Goal: Book appointment/travel/reservation

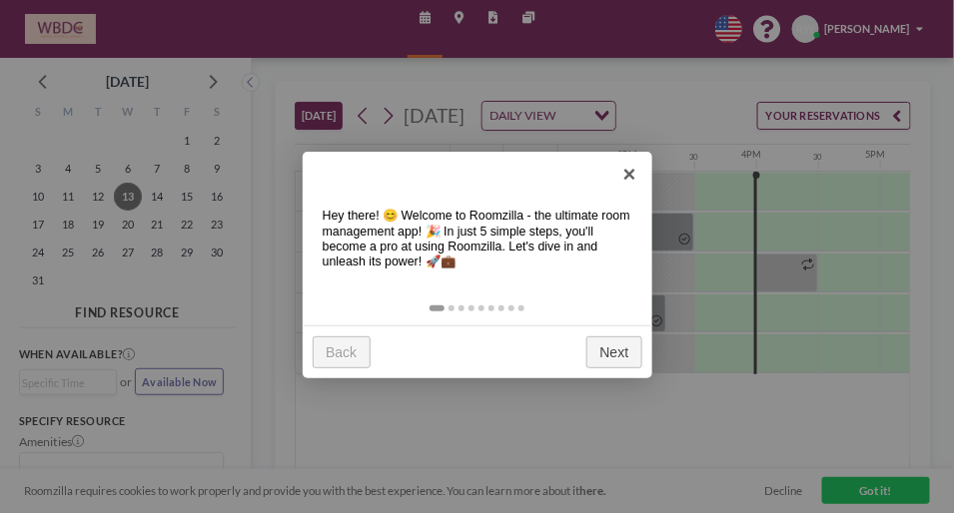
scroll to position [0, 1797]
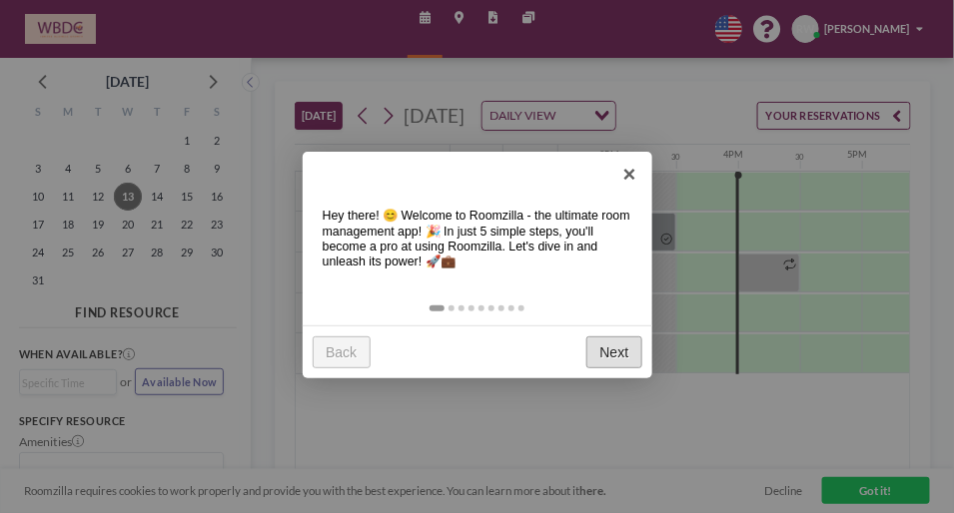
click at [604, 352] on link "Next" at bounding box center [614, 353] width 56 height 32
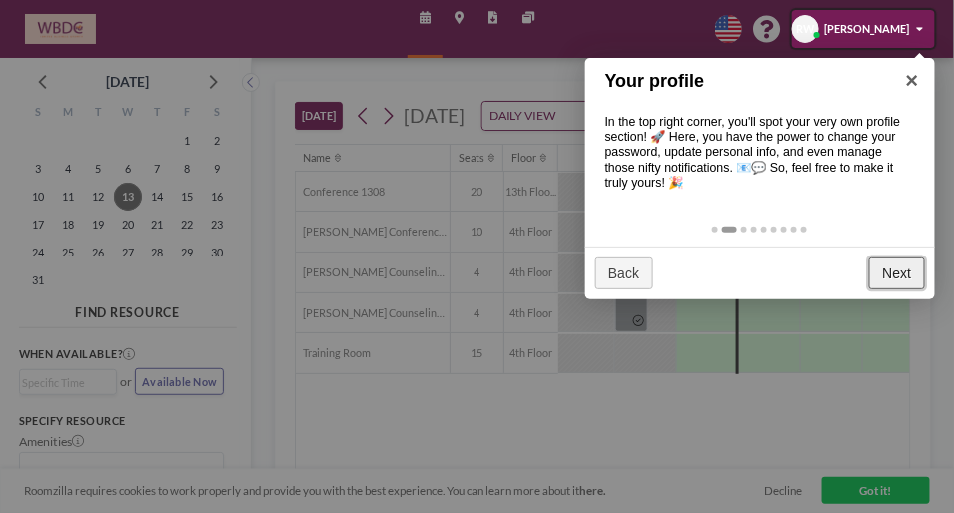
click at [891, 270] on link "Next" at bounding box center [897, 274] width 56 height 32
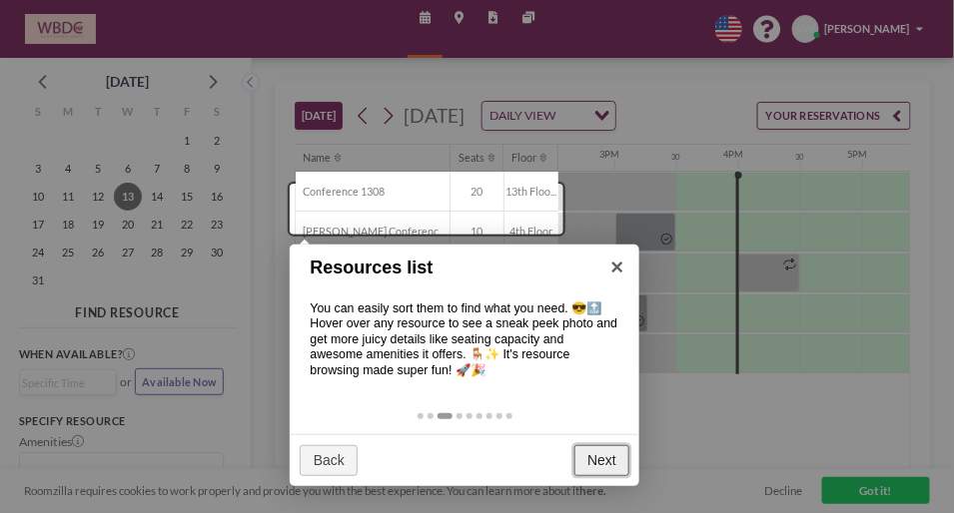
click at [599, 452] on link "Next" at bounding box center [602, 461] width 56 height 32
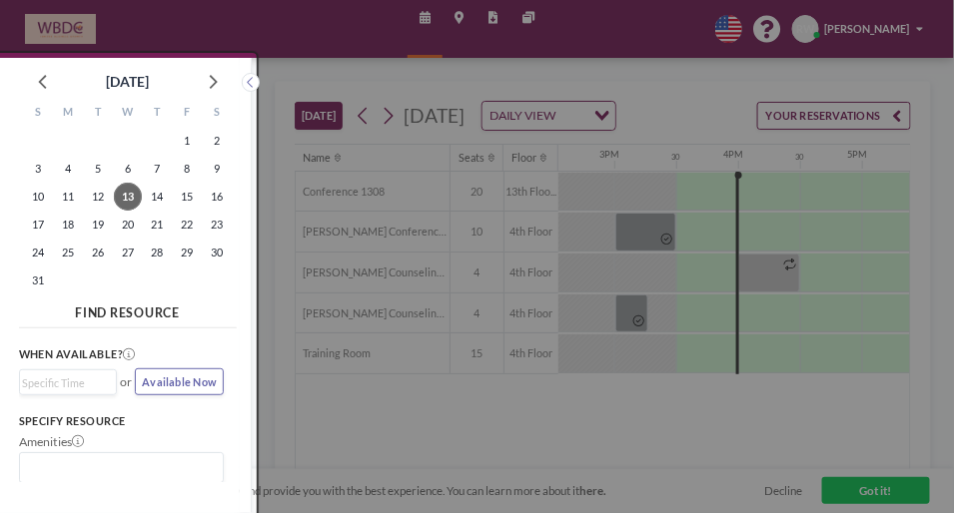
scroll to position [4, 0]
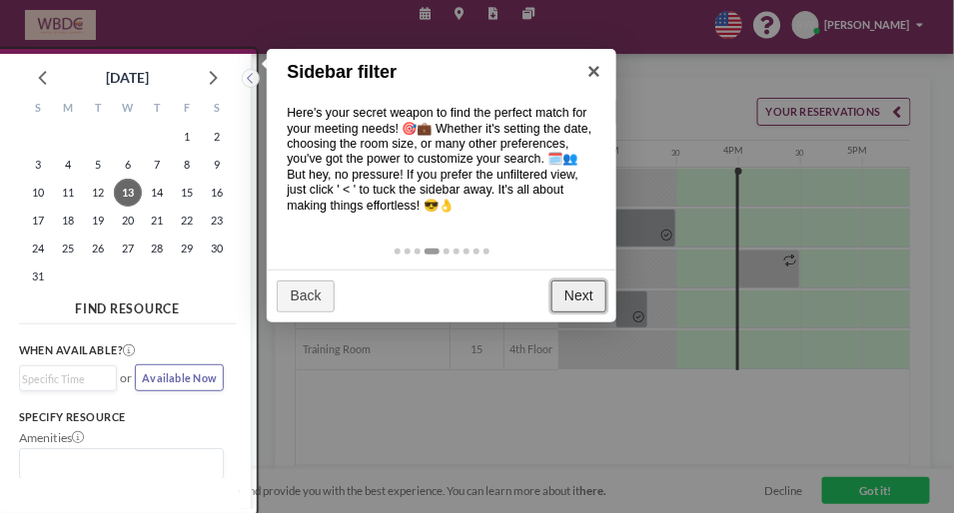
click at [573, 299] on link "Next" at bounding box center [579, 297] width 56 height 32
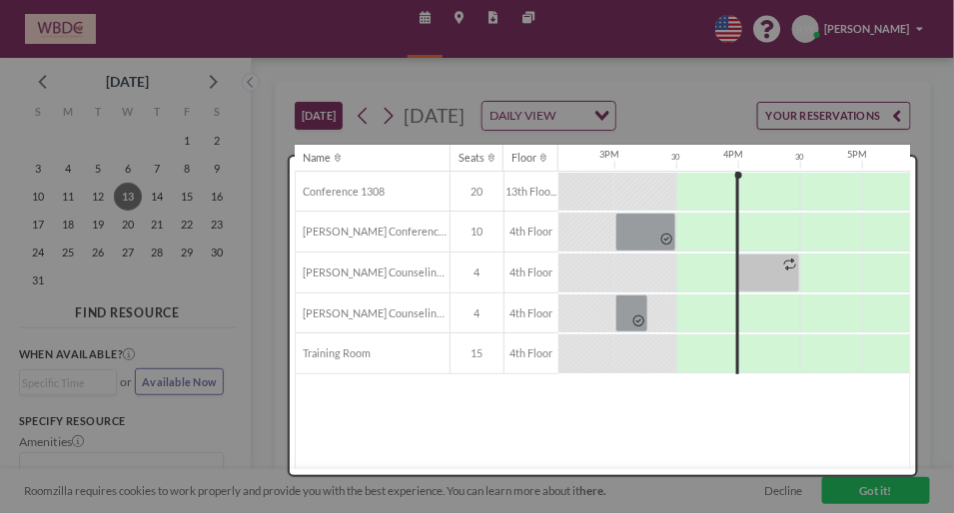
scroll to position [0, 0]
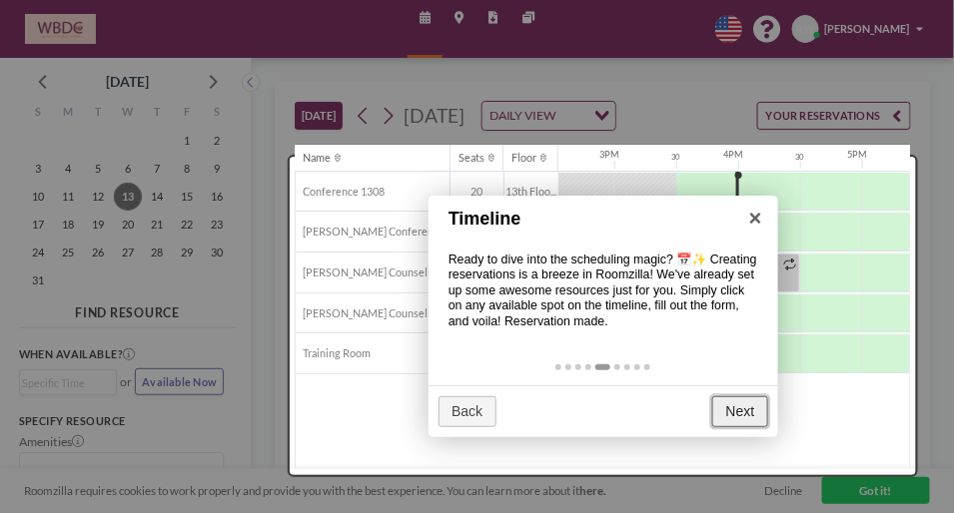
click at [733, 406] on link "Next" at bounding box center [740, 413] width 56 height 32
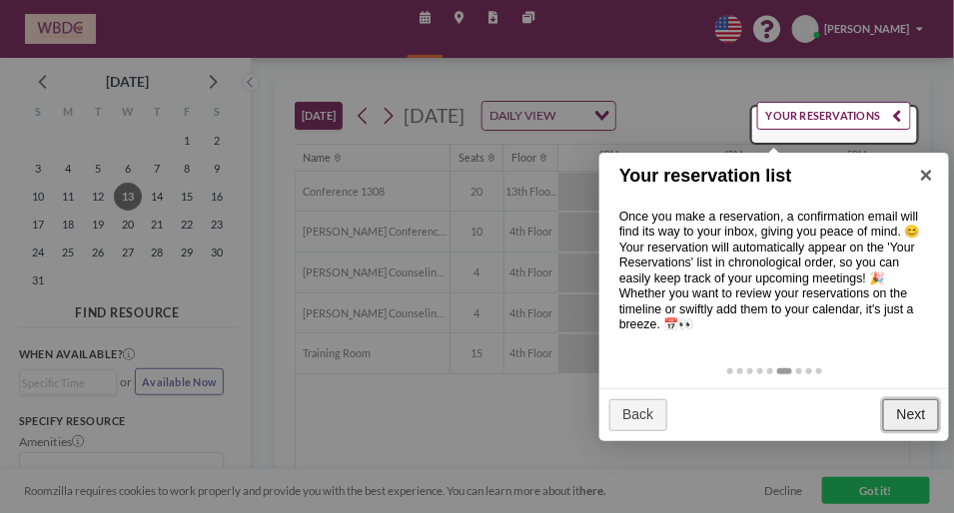
click at [925, 423] on link "Next" at bounding box center [911, 416] width 56 height 32
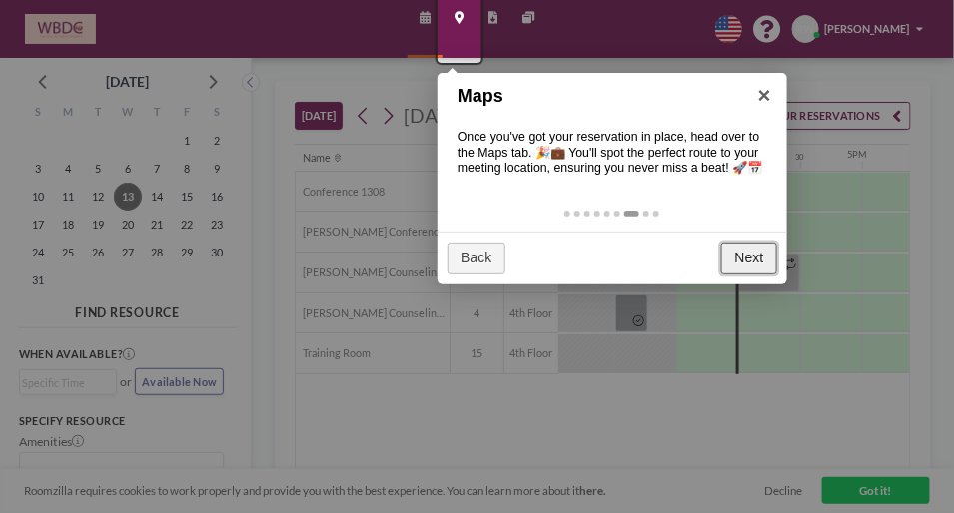
click at [747, 258] on link "Next" at bounding box center [749, 259] width 56 height 32
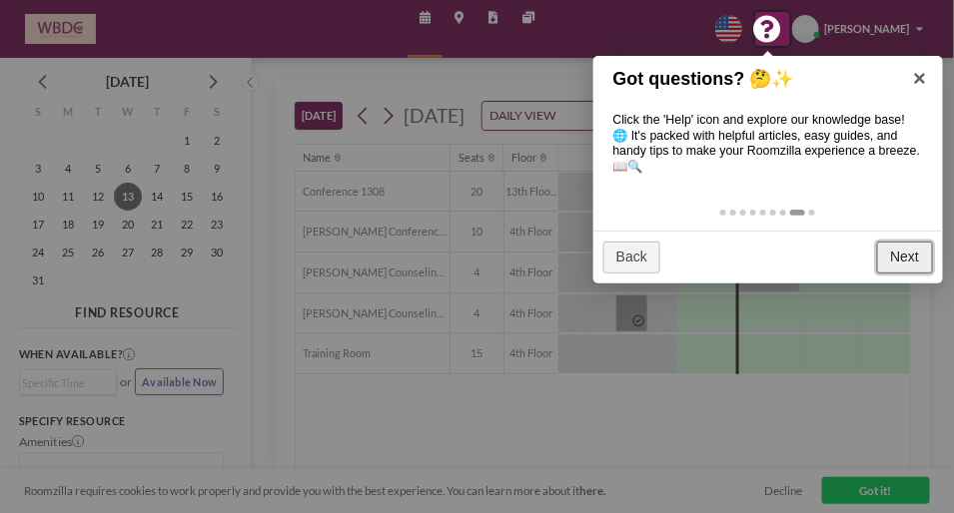
click at [895, 251] on link "Next" at bounding box center [905, 258] width 56 height 32
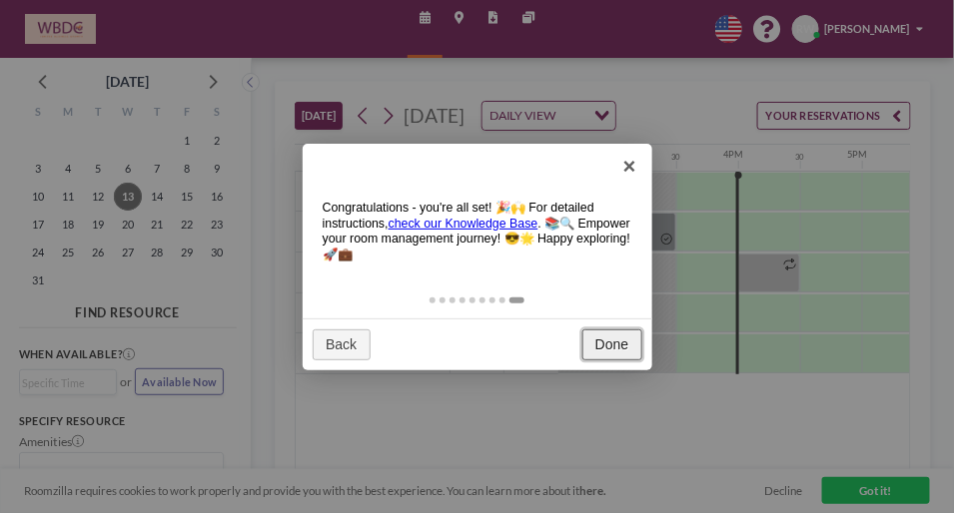
click at [626, 347] on link "Done" at bounding box center [612, 346] width 60 height 32
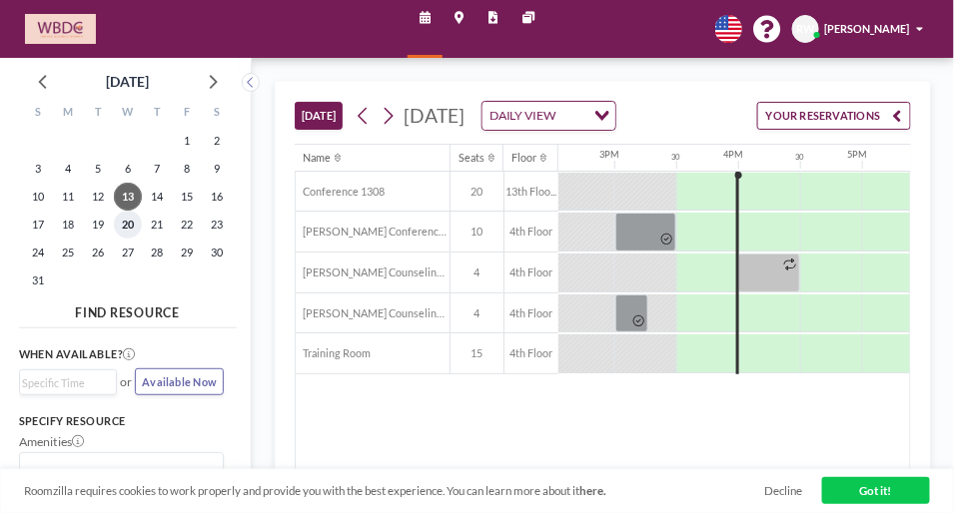
click at [129, 217] on span "20" at bounding box center [128, 225] width 28 height 28
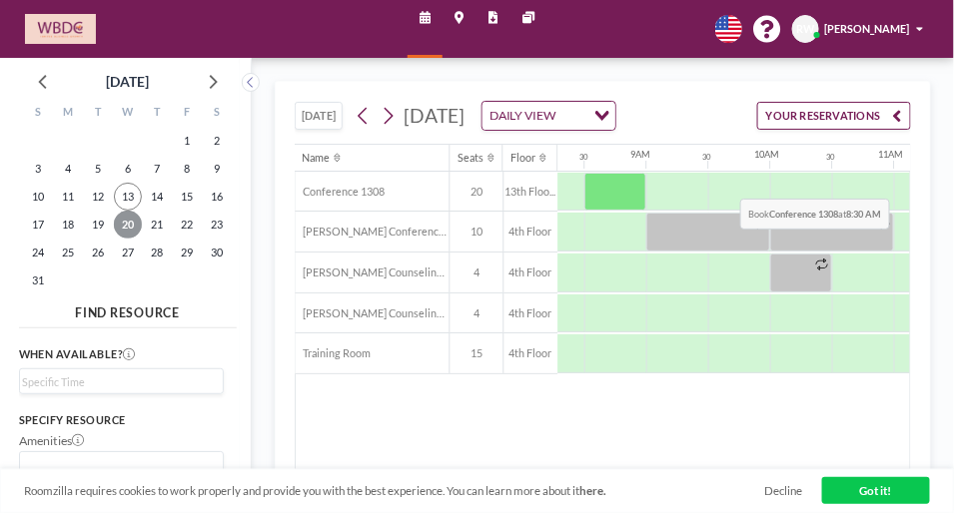
scroll to position [0, 1069]
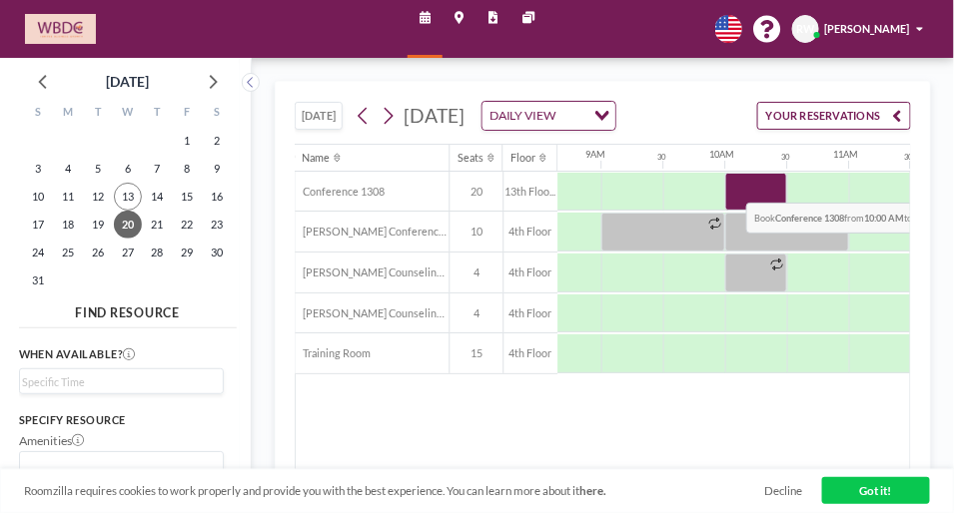
click at [731, 205] on div at bounding box center [756, 192] width 62 height 39
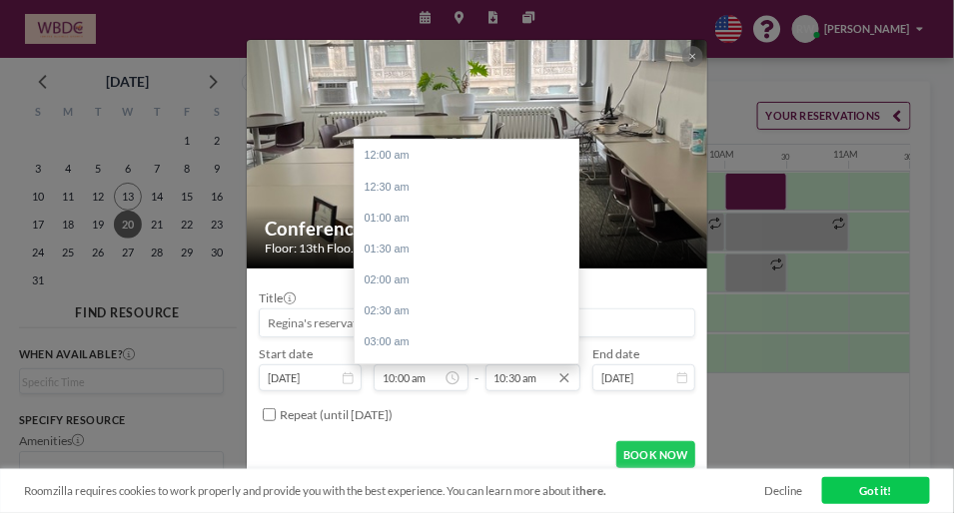
scroll to position [653, 0]
click at [517, 379] on input "10:30 am" at bounding box center [532, 378] width 95 height 26
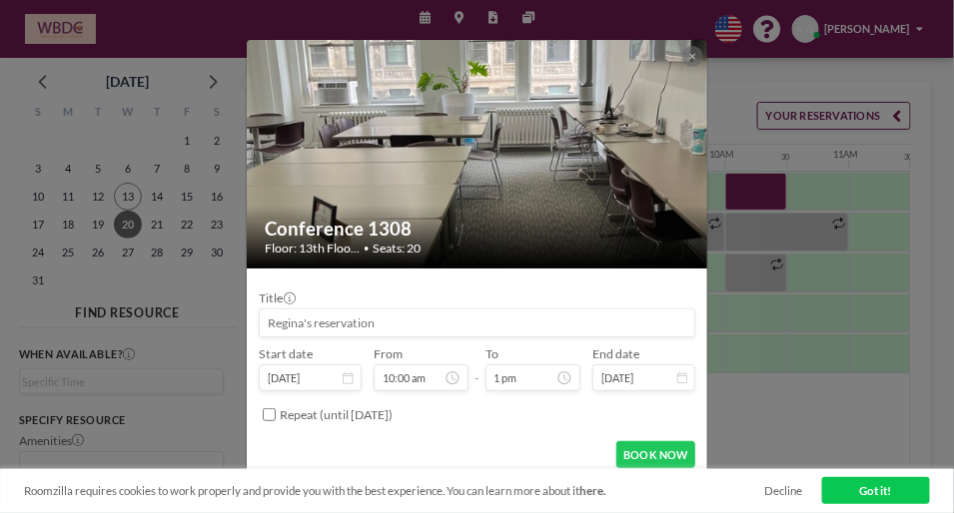
scroll to position [0, 0]
click at [472, 319] on input at bounding box center [477, 323] width 434 height 26
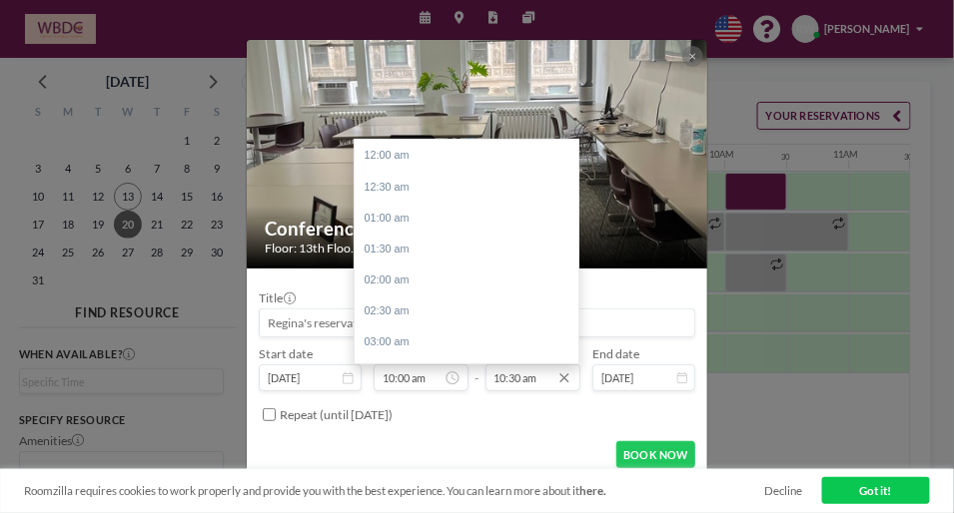
scroll to position [653, 0]
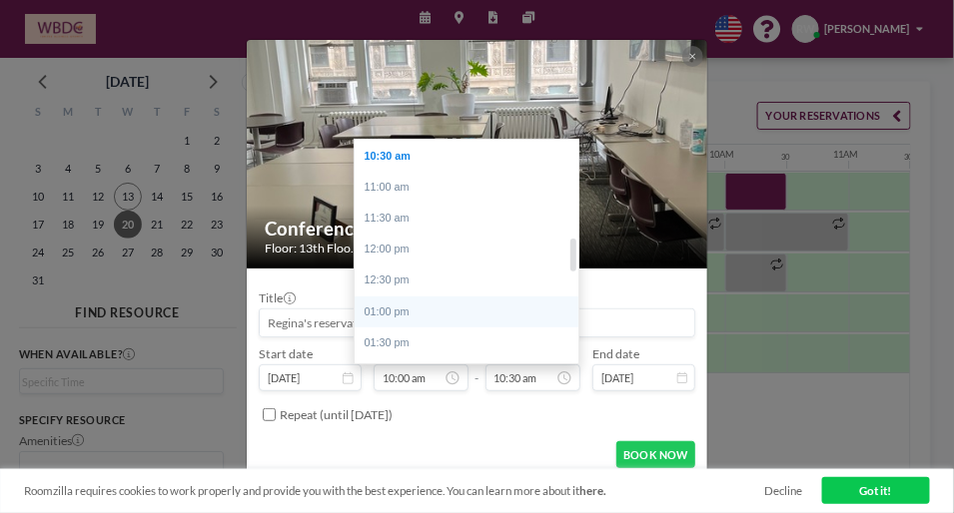
click at [404, 308] on div "01:00 pm" at bounding box center [472, 312] width 234 height 31
type input "01:00 pm"
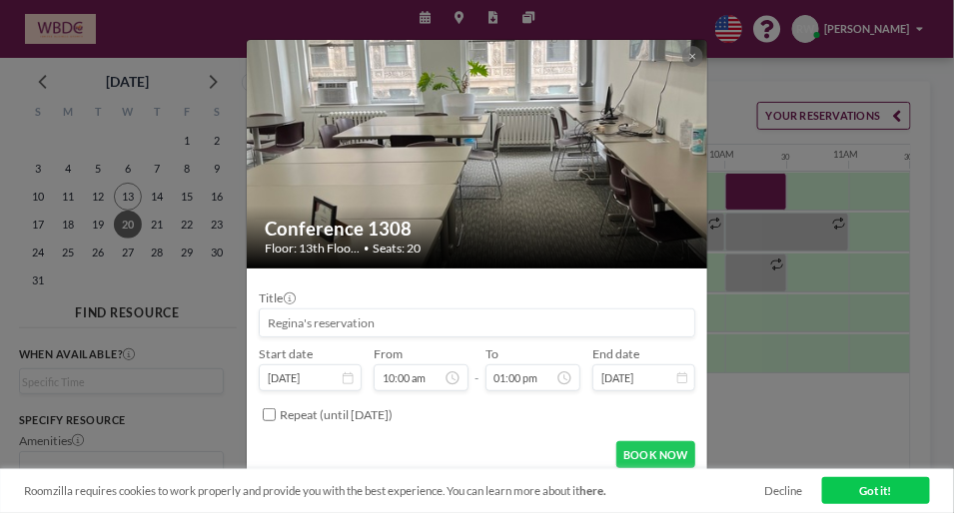
scroll to position [4, 0]
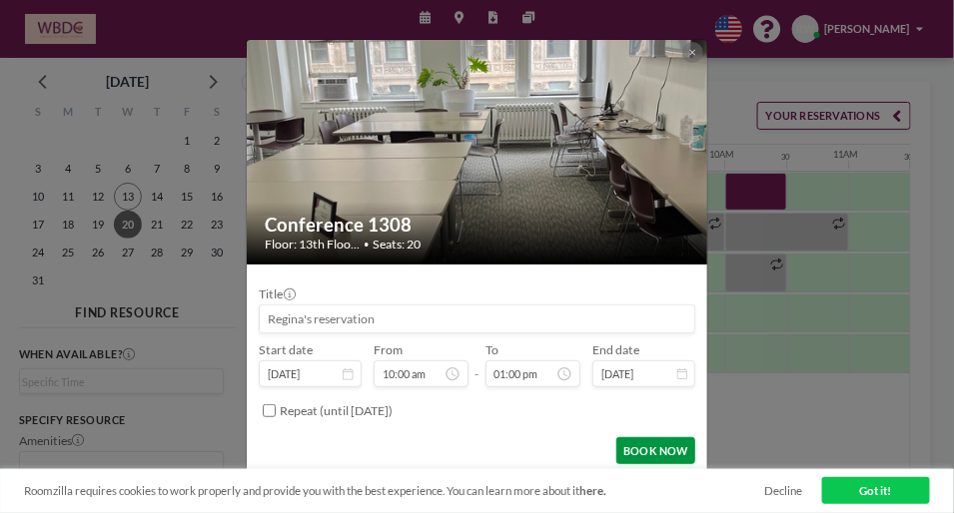
click at [644, 446] on button "BOOK NOW" at bounding box center [655, 450] width 79 height 27
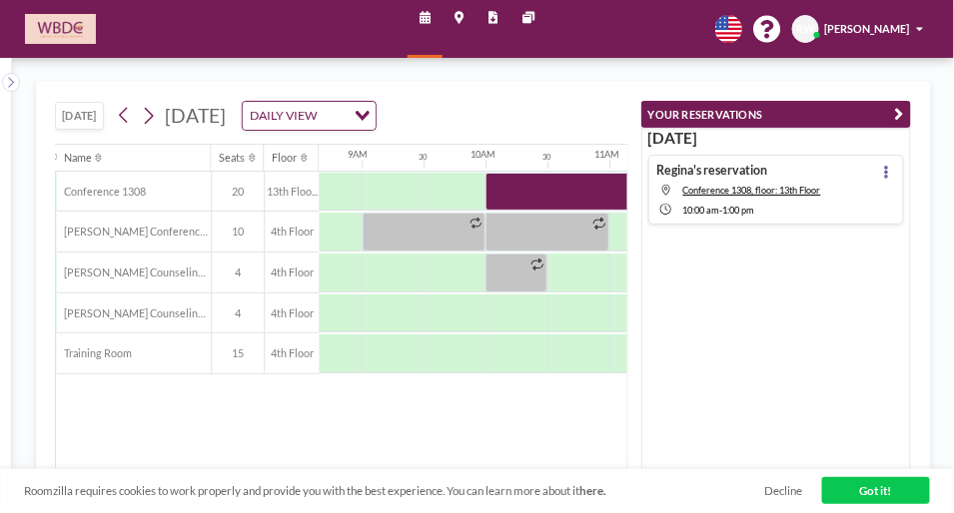
click at [842, 371] on div "[DATE] Regina's reservation Conference 1308, floor: 13th Floor 10:00 AM - 1:00 …" at bounding box center [776, 299] width 271 height 343
click at [867, 489] on link "Got it!" at bounding box center [876, 490] width 108 height 27
